Goal: Information Seeking & Learning: Learn about a topic

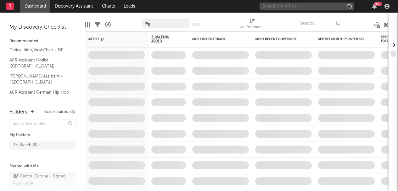
click at [322, 7] on input "text" at bounding box center [307, 7] width 94 height 8
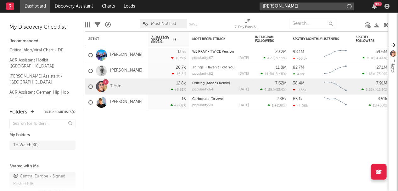
click at [285, 5] on input "[PERSON_NAME]" at bounding box center [307, 7] width 94 height 8
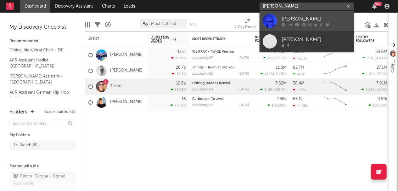
type input "[PERSON_NAME]"
click at [312, 20] on div "[PERSON_NAME]" at bounding box center [316, 19] width 69 height 8
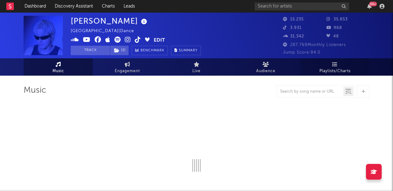
select select "6m"
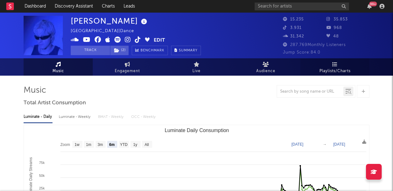
click at [337, 70] on span "Playlists/Charts" at bounding box center [335, 71] width 31 height 8
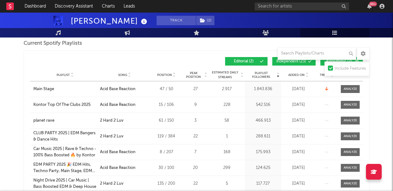
scroll to position [63, 0]
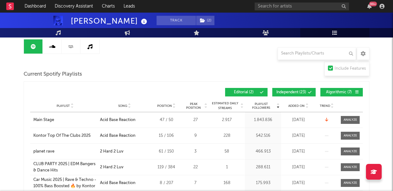
click at [130, 107] on icon at bounding box center [129, 107] width 3 height 3
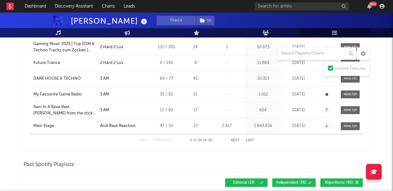
scroll to position [189, 0]
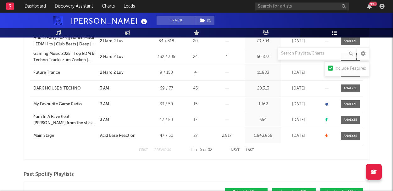
click at [238, 150] on button "Next" at bounding box center [235, 149] width 9 height 3
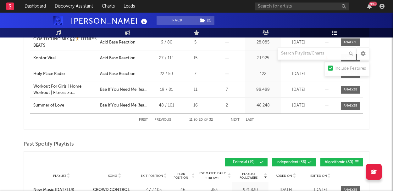
scroll to position [220, 0]
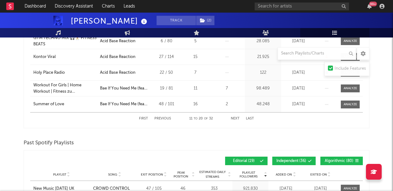
click at [236, 117] on button "Next" at bounding box center [235, 118] width 9 height 3
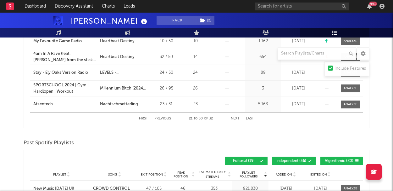
click at [236, 117] on button "Next" at bounding box center [235, 118] width 9 height 3
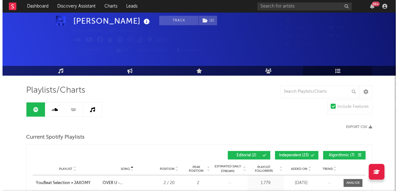
scroll to position [0, 0]
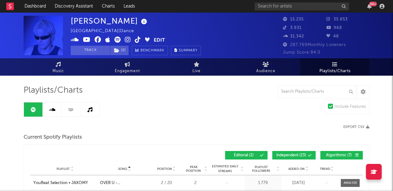
click at [161, 39] on button "Edit" at bounding box center [159, 41] width 11 height 8
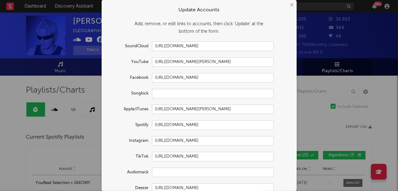
click at [289, 4] on button "×" at bounding box center [291, 5] width 7 height 7
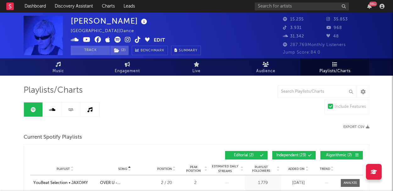
click at [52, 110] on icon at bounding box center [52, 109] width 6 height 5
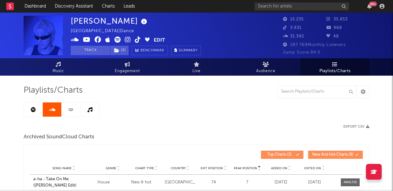
click at [37, 110] on link at bounding box center [33, 109] width 19 height 14
